Goal: Information Seeking & Learning: Understand process/instructions

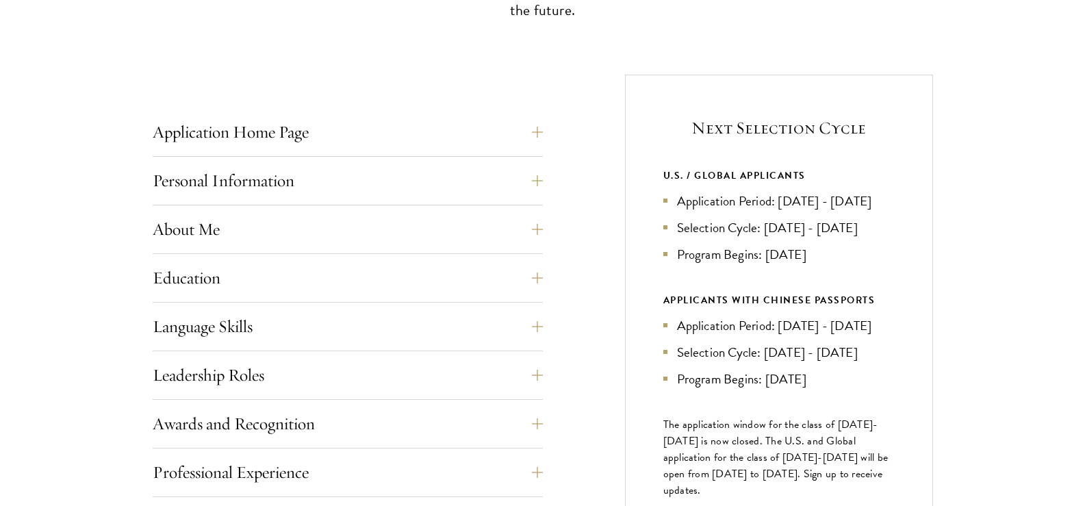
scroll to position [548, 0]
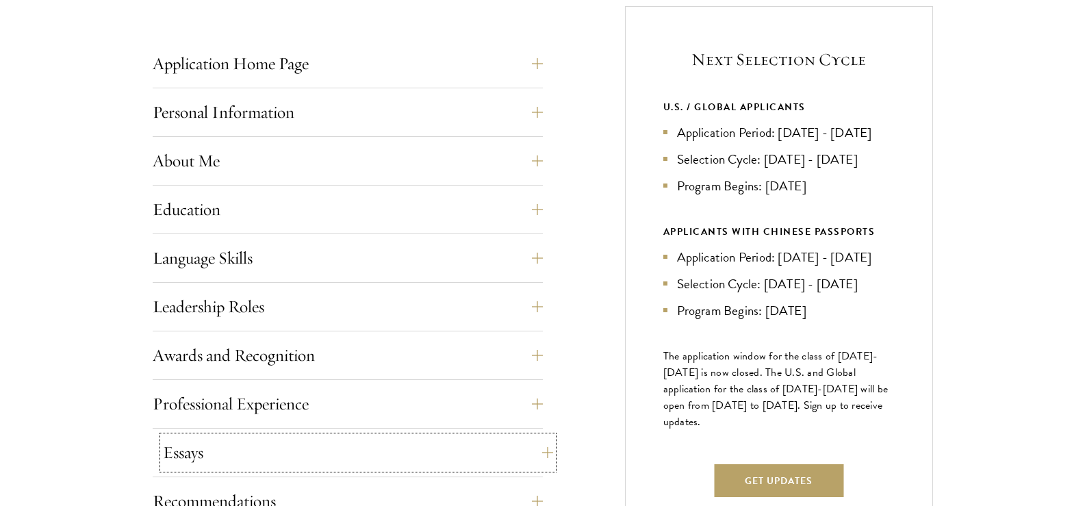
click at [539, 457] on button "Essays" at bounding box center [358, 452] width 390 height 33
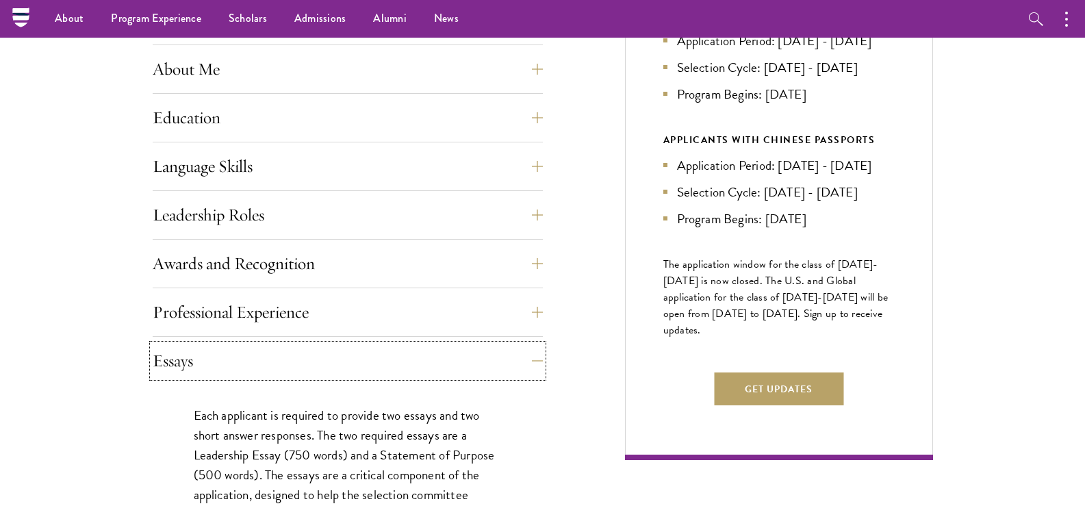
scroll to position [616, 0]
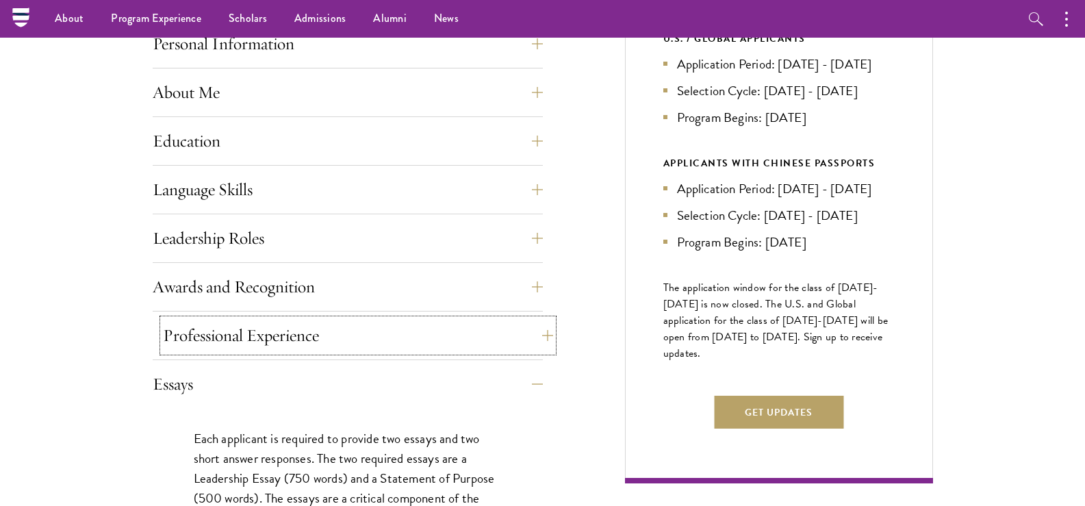
click at [544, 341] on button "Professional Experience" at bounding box center [358, 335] width 390 height 33
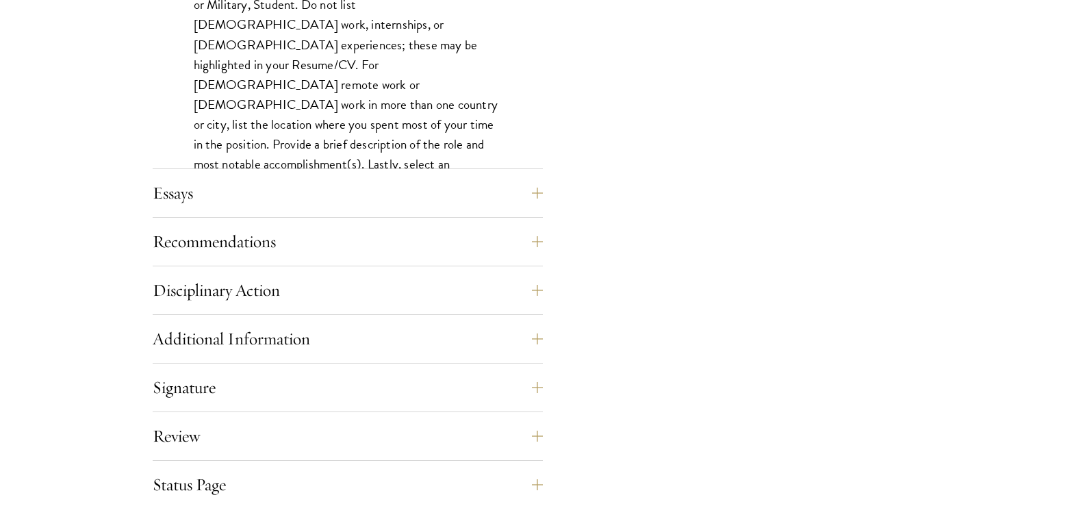
scroll to position [1233, 0]
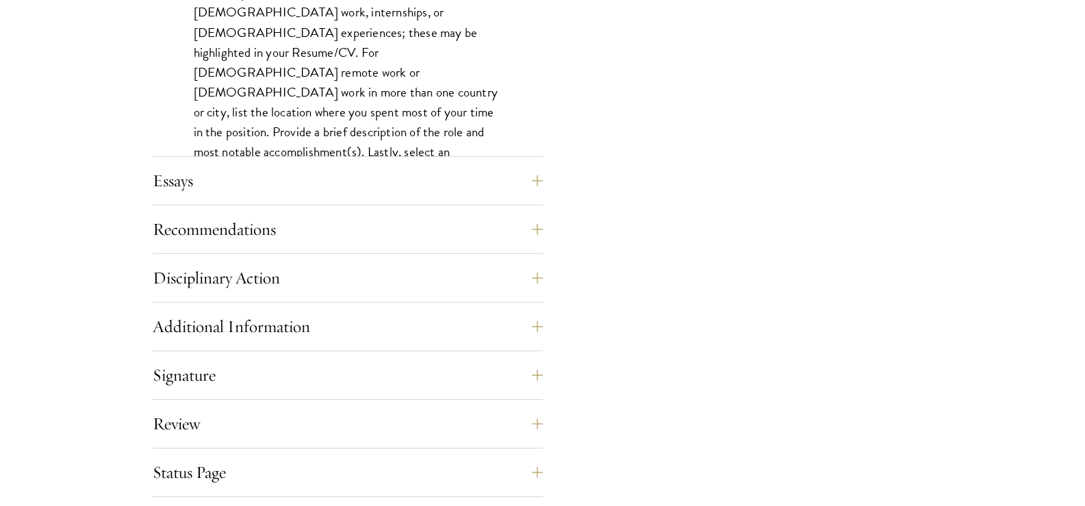
click at [525, 251] on div "Recommendations Register three recommenders by providing their names, professio…" at bounding box center [348, 233] width 390 height 41
click at [529, 272] on button "Disciplinary Action" at bounding box center [358, 278] width 390 height 33
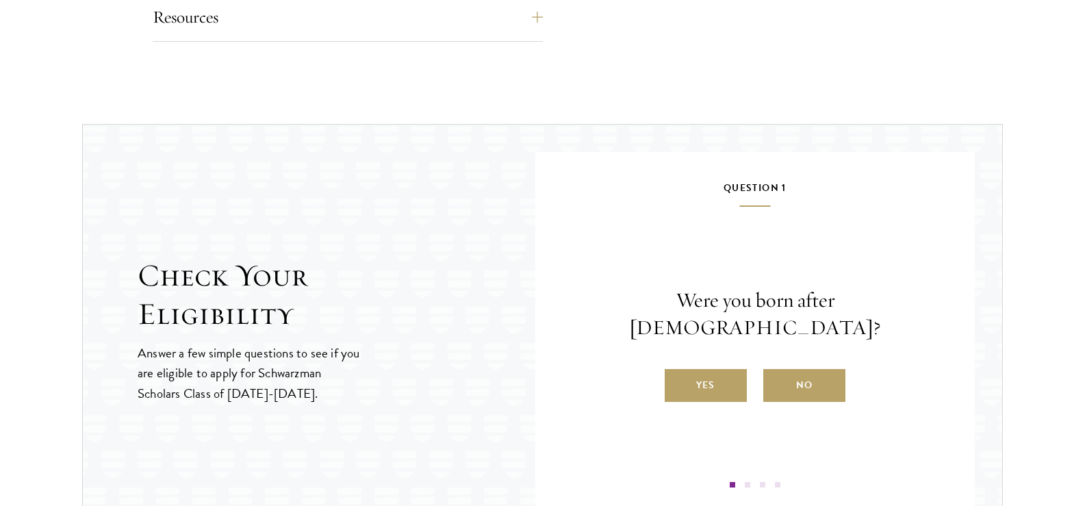
scroll to position [1507, 0]
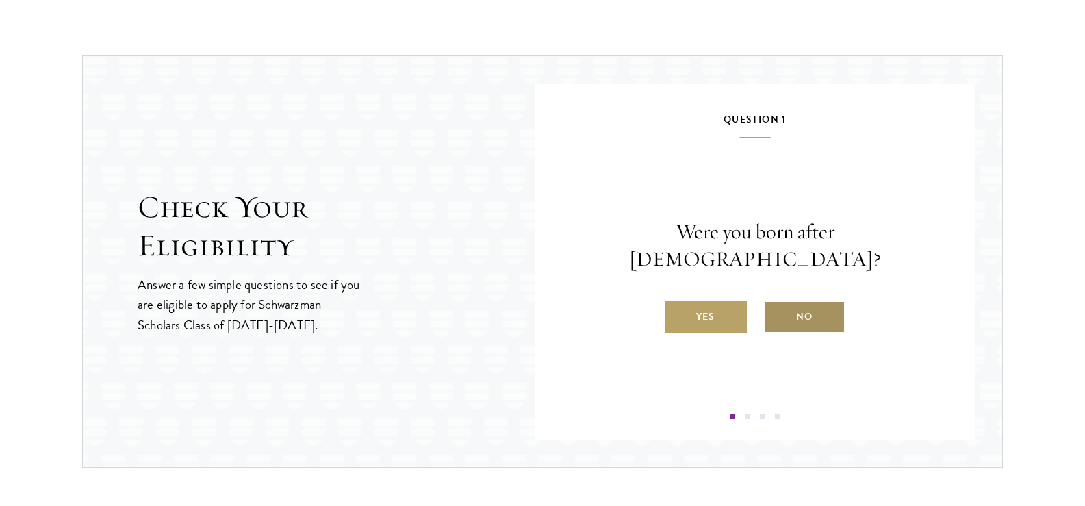
click at [779, 301] on label "No" at bounding box center [805, 317] width 82 height 33
click at [776, 302] on input "No" at bounding box center [770, 308] width 12 height 12
radio input "true"
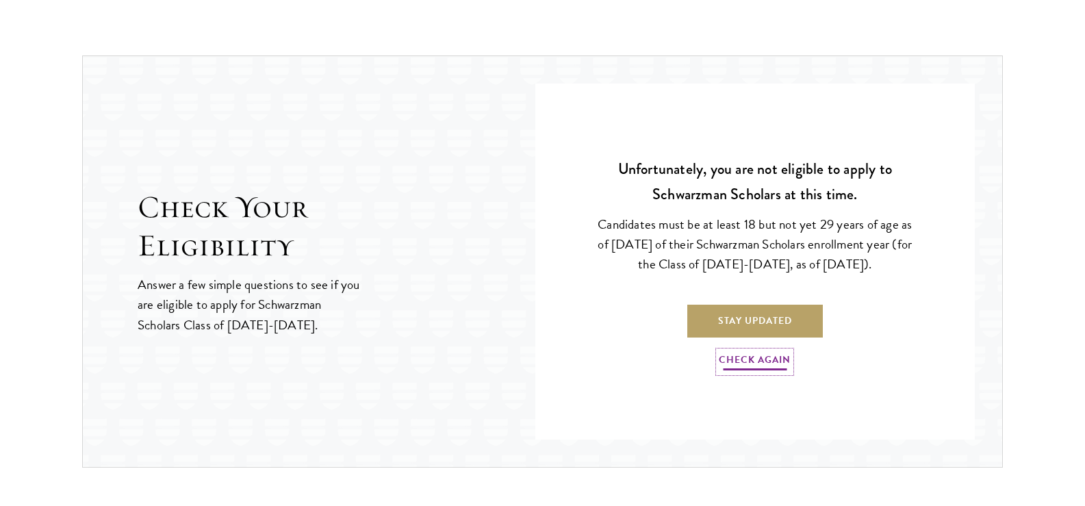
click at [767, 353] on link "Check Again" at bounding box center [755, 361] width 72 height 21
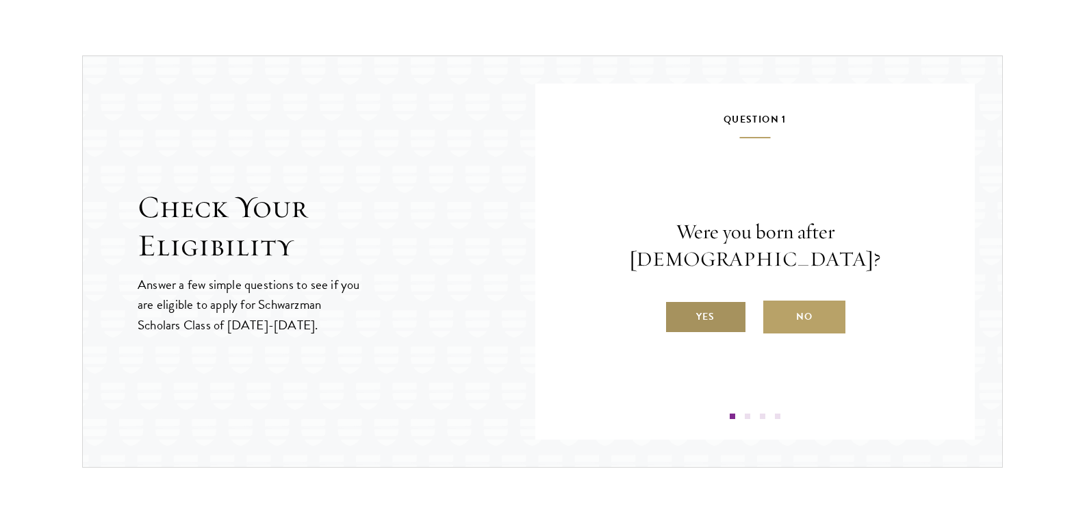
click at [690, 301] on label "Yes" at bounding box center [706, 317] width 82 height 33
click at [677, 302] on input "Yes" at bounding box center [671, 308] width 12 height 12
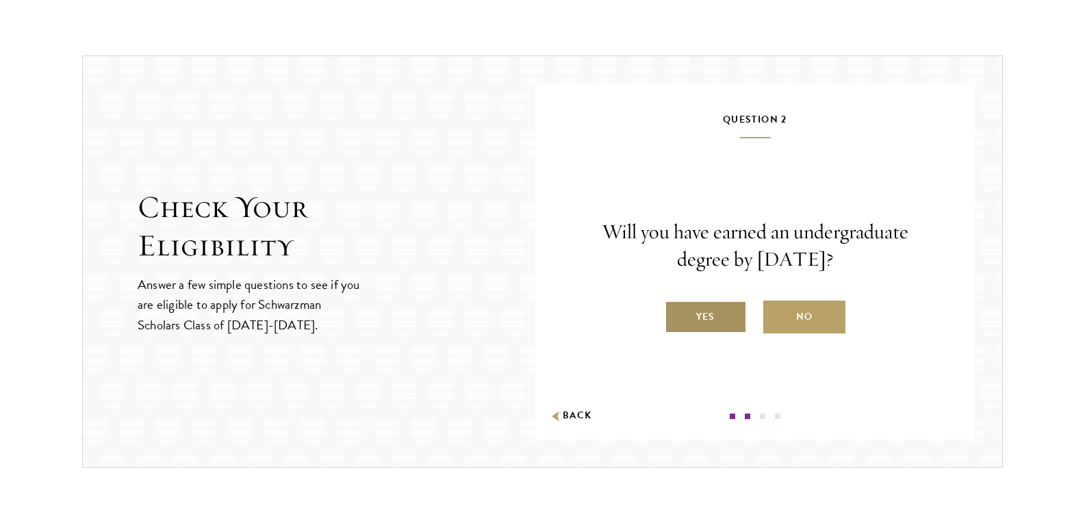
click at [714, 306] on label "Yes" at bounding box center [706, 317] width 82 height 33
click at [677, 306] on input "Yes" at bounding box center [671, 308] width 12 height 12
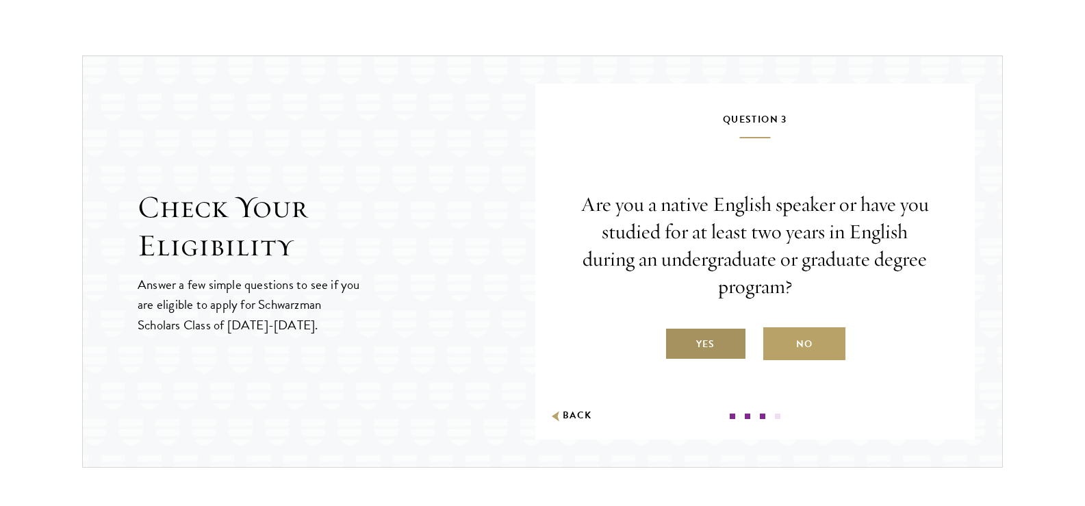
click at [699, 343] on label "Yes" at bounding box center [706, 343] width 82 height 33
click at [677, 342] on input "Yes" at bounding box center [671, 335] width 12 height 12
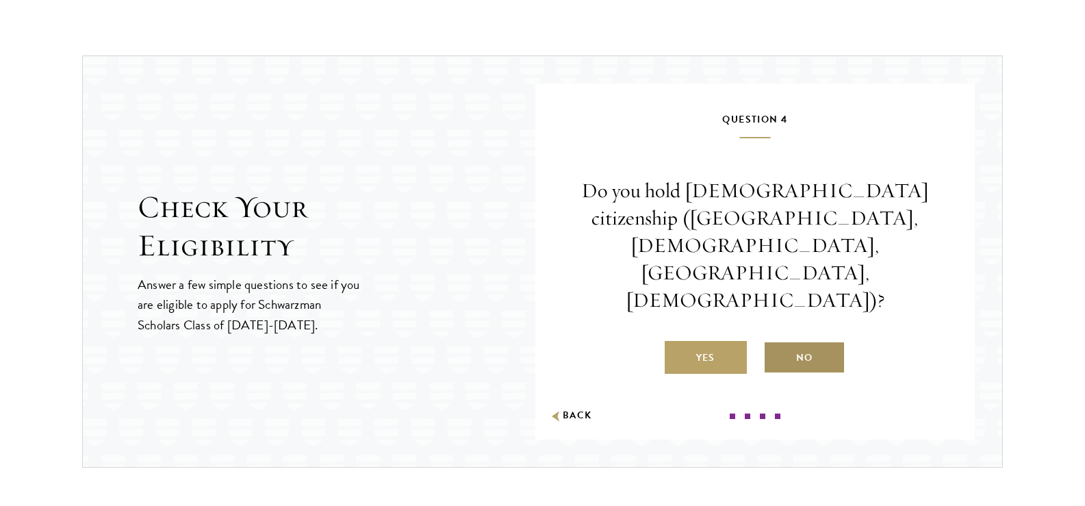
click at [804, 341] on label "No" at bounding box center [805, 357] width 82 height 33
click at [776, 343] on input "No" at bounding box center [770, 349] width 12 height 12
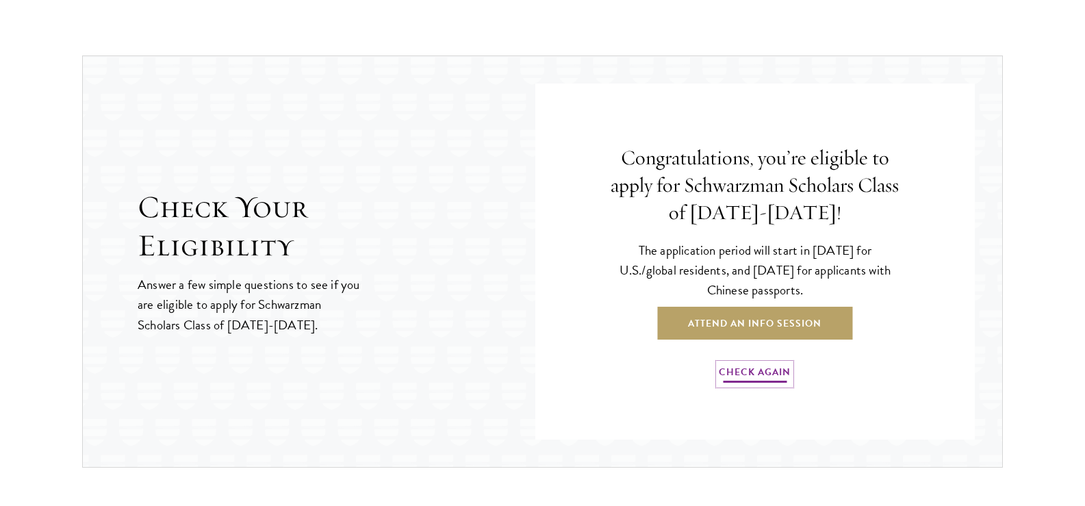
click at [772, 370] on link "Check Again" at bounding box center [755, 374] width 72 height 21
